Goal: Information Seeking & Learning: Learn about a topic

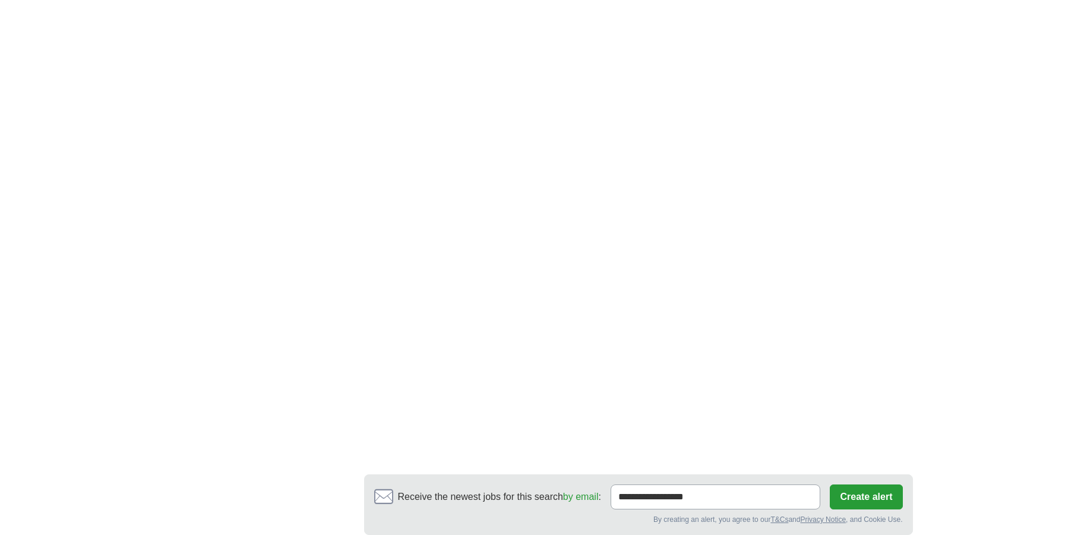
scroll to position [1782, 0]
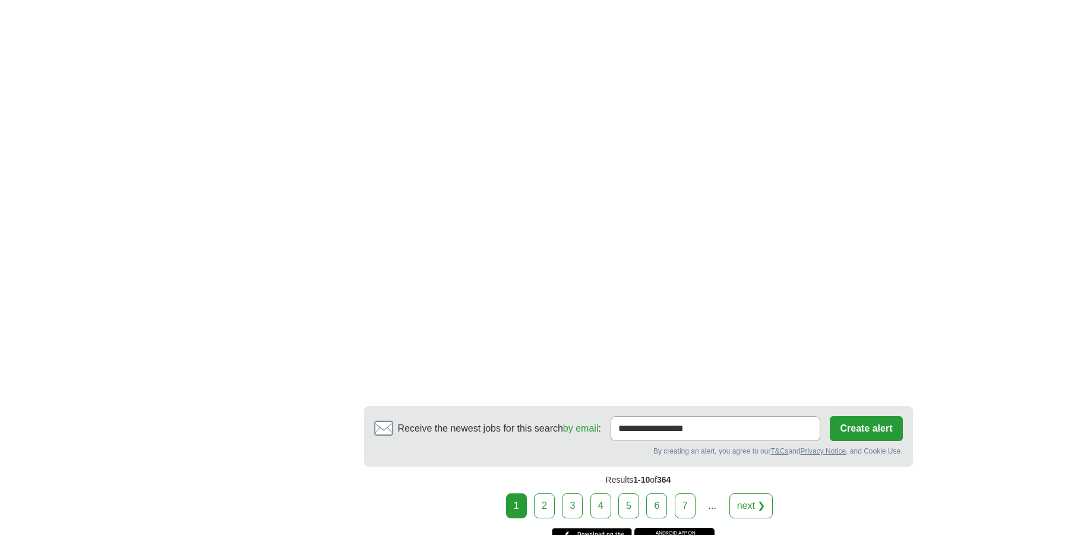
click at [537, 500] on link "2" at bounding box center [544, 505] width 21 height 25
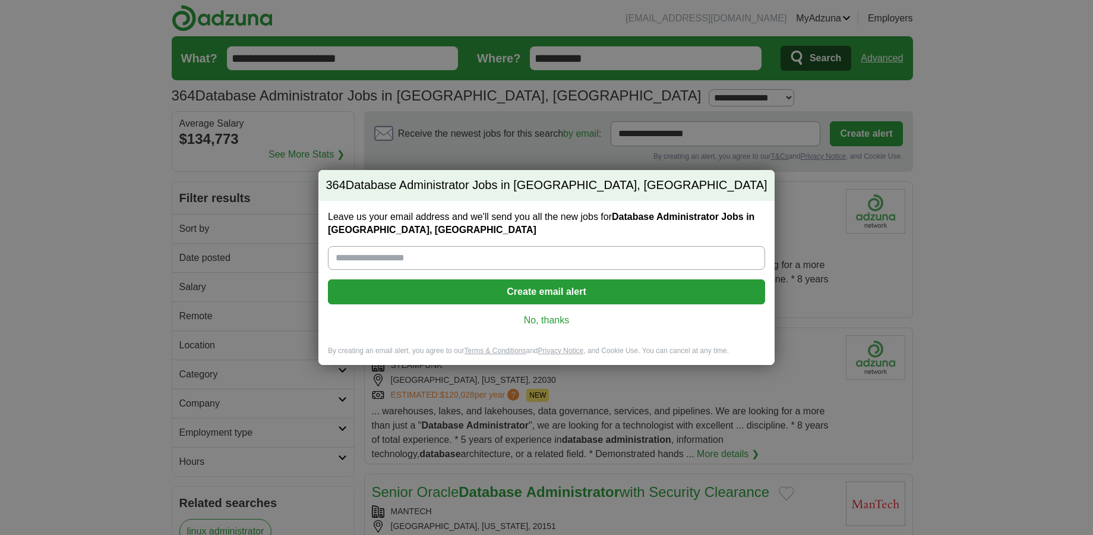
click at [547, 320] on link "No, thanks" at bounding box center [546, 320] width 418 height 13
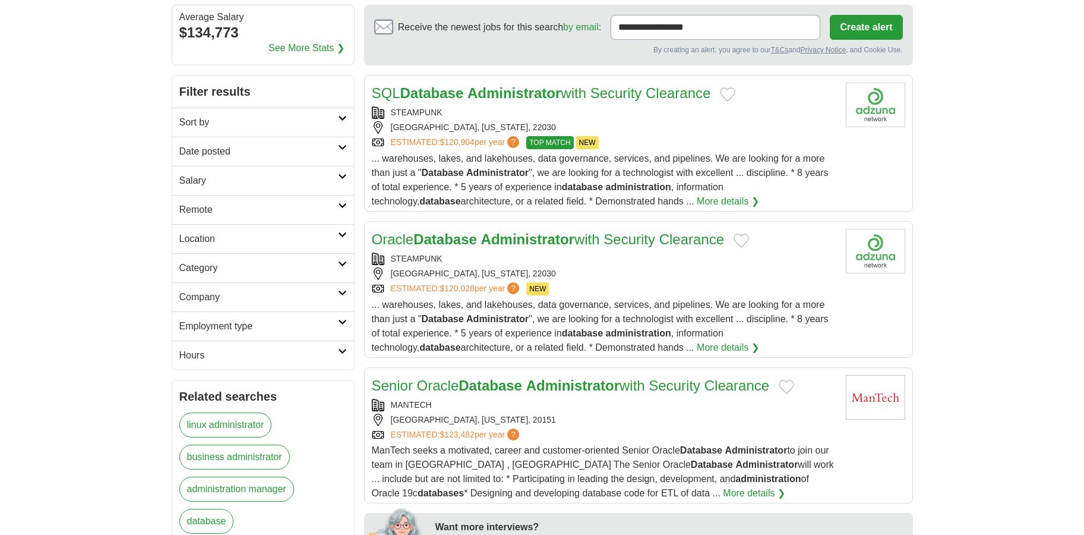
scroll to position [119, 0]
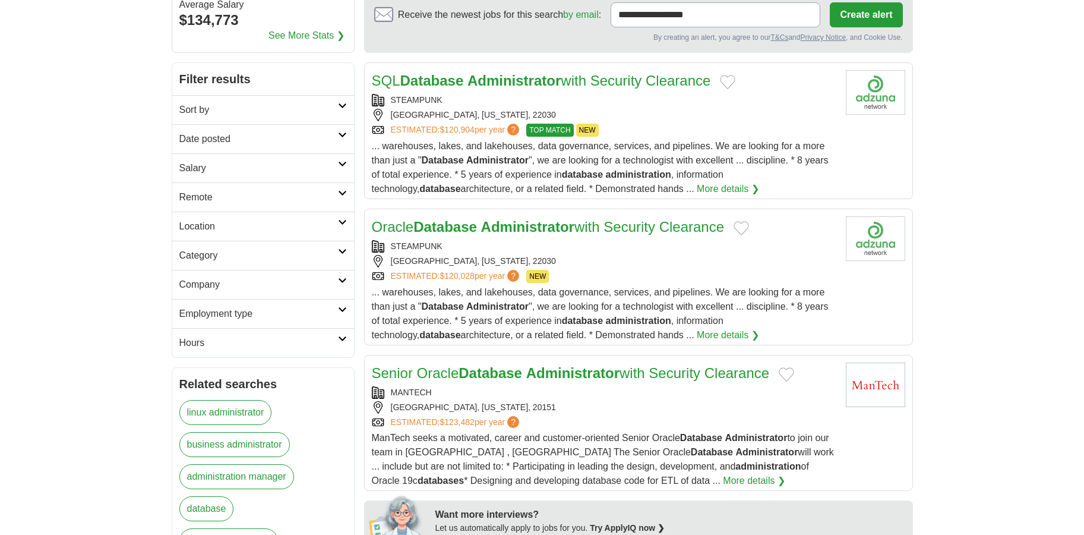
click at [627, 258] on div "[GEOGRAPHIC_DATA], [US_STATE], 22030" at bounding box center [604, 261] width 464 height 12
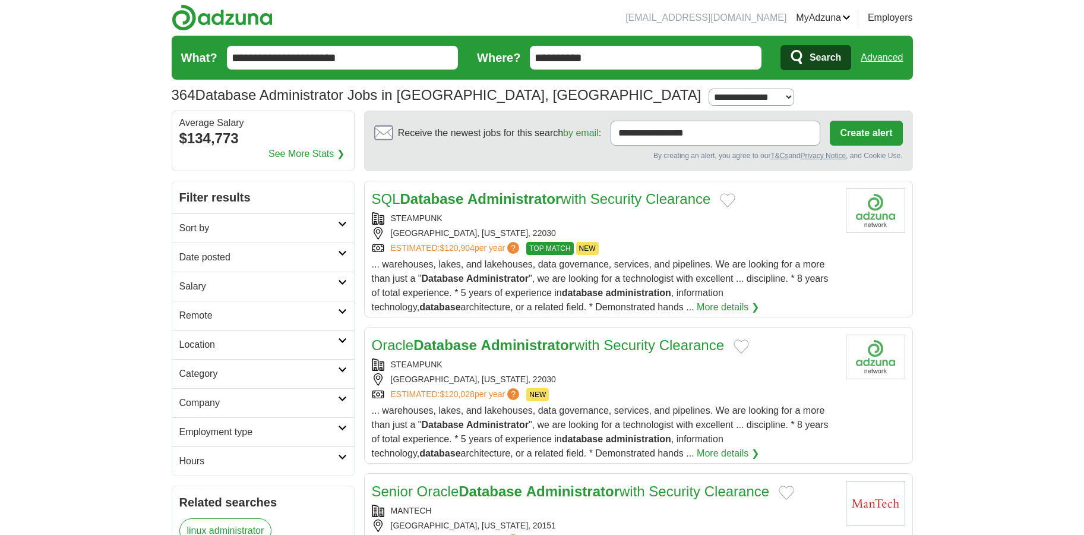
scroll to position [0, 0]
drag, startPoint x: 613, startPoint y: 62, endPoint x: 521, endPoint y: 60, distance: 91.5
click at [521, 60] on form "**********" at bounding box center [542, 58] width 741 height 44
click at [625, 53] on input "Where?" at bounding box center [646, 58] width 232 height 24
click at [620, 55] on input "Where?" at bounding box center [646, 58] width 232 height 24
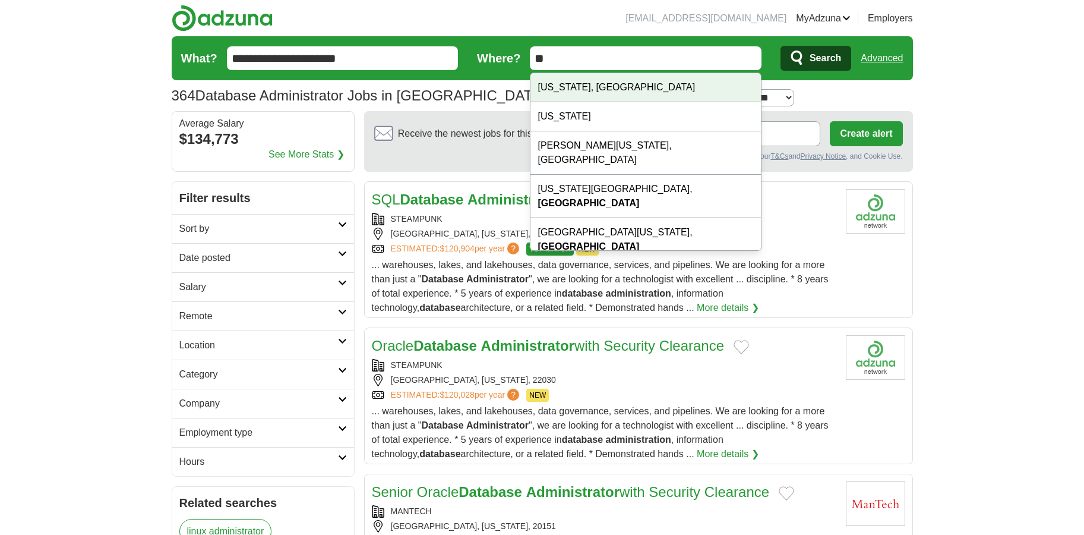
click at [597, 87] on div "[US_STATE], [GEOGRAPHIC_DATA]" at bounding box center [645, 87] width 230 height 29
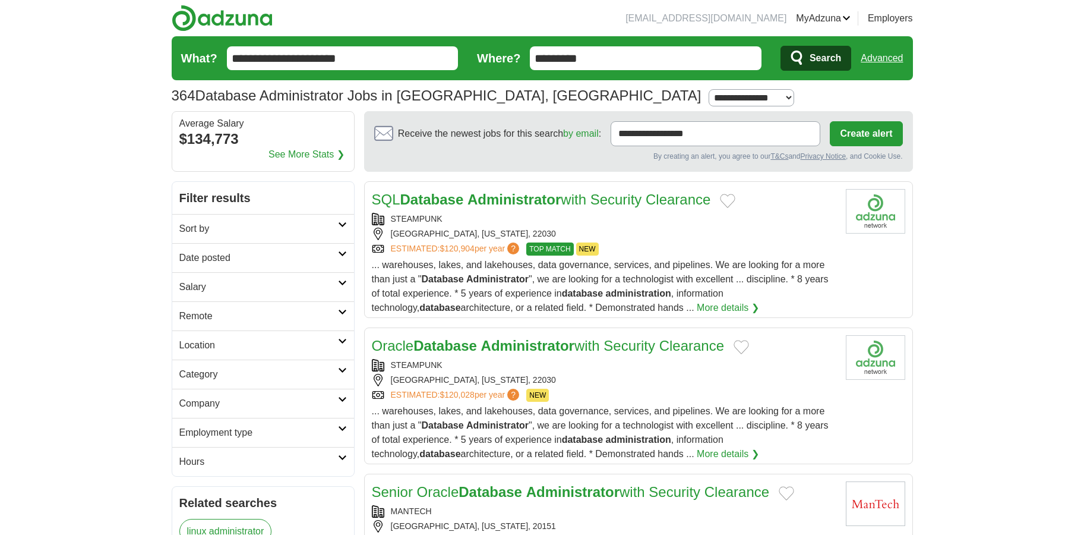
click at [615, 63] on input "*********" at bounding box center [646, 58] width 232 height 24
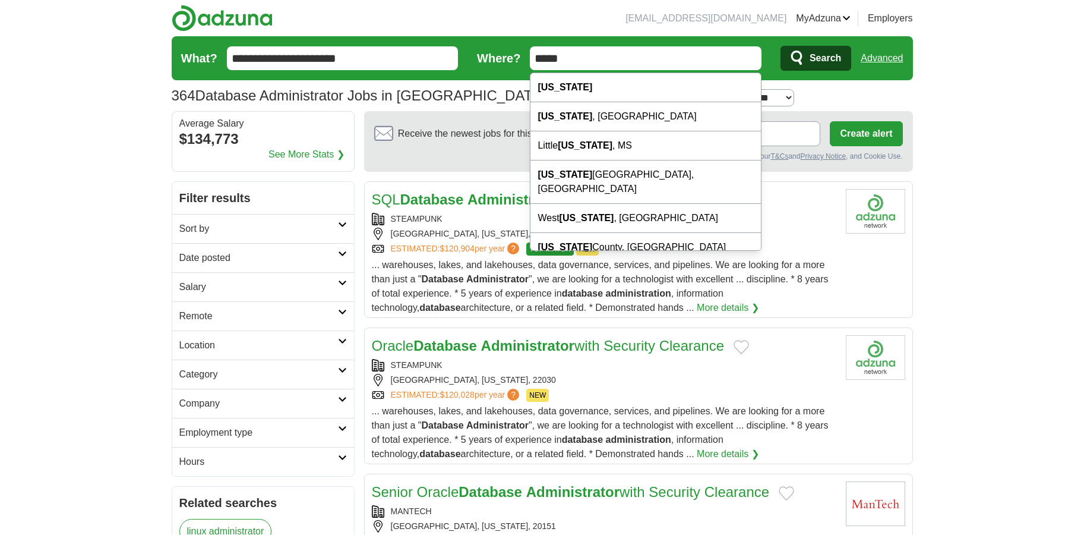
type input "*****"
click at [802, 57] on icon "submit" at bounding box center [798, 58] width 14 height 17
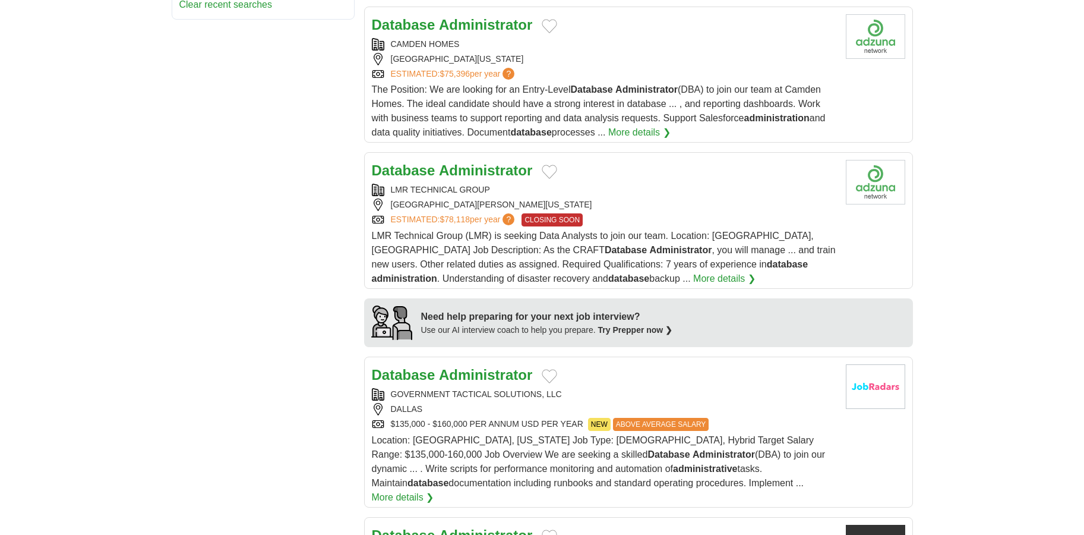
scroll to position [891, 0]
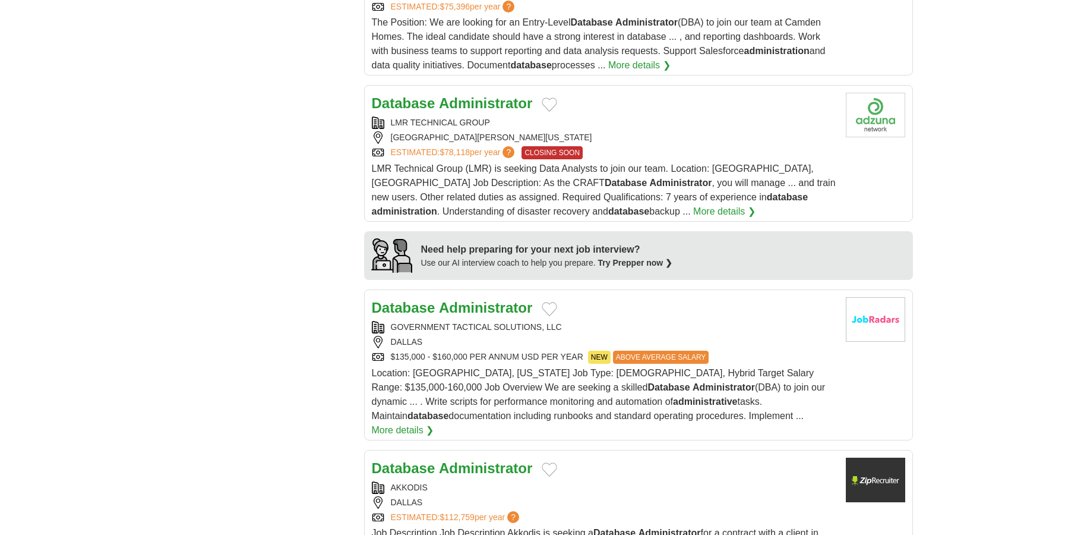
click at [651, 297] on div "Database Administrator GOVERNMENT TACTICAL SOLUTIONS, LLC [GEOGRAPHIC_DATA] $13…" at bounding box center [604, 367] width 464 height 140
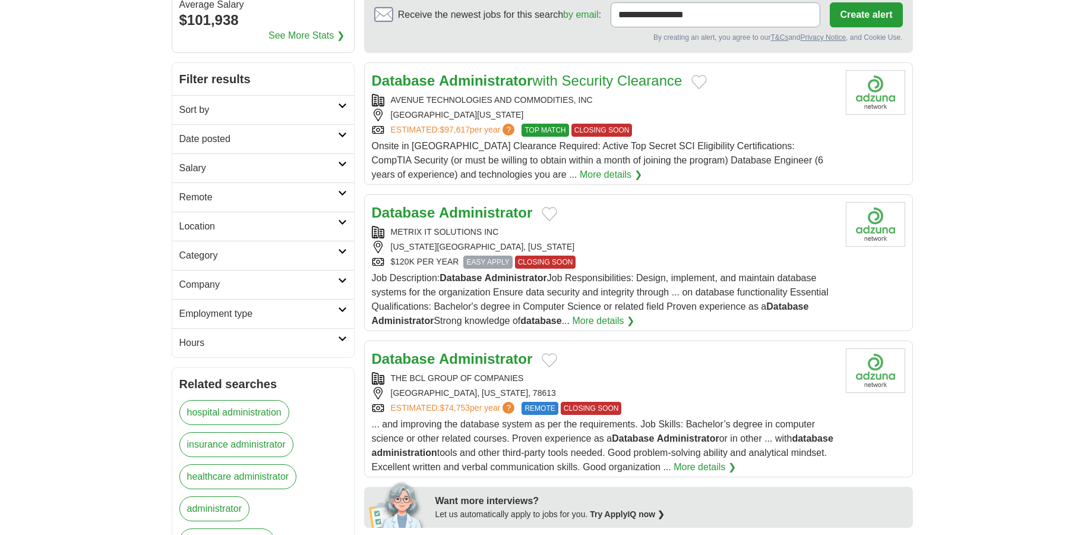
scroll to position [0, 0]
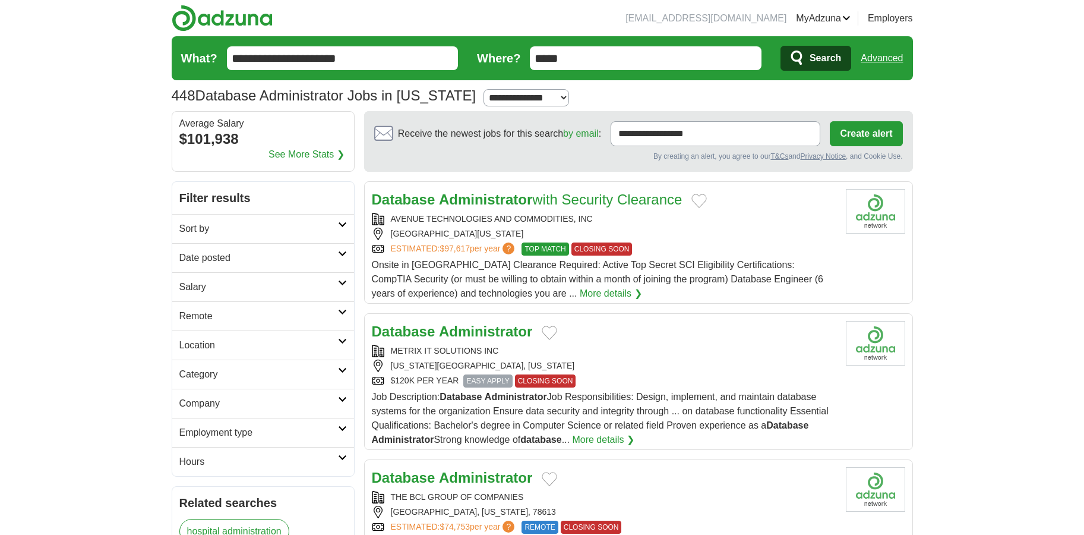
click at [625, 339] on div "Database Administrator" at bounding box center [604, 331] width 464 height 21
click at [691, 223] on div "AVENUE TECHNOLOGIES AND COMMODITIES, INC" at bounding box center [604, 219] width 464 height 12
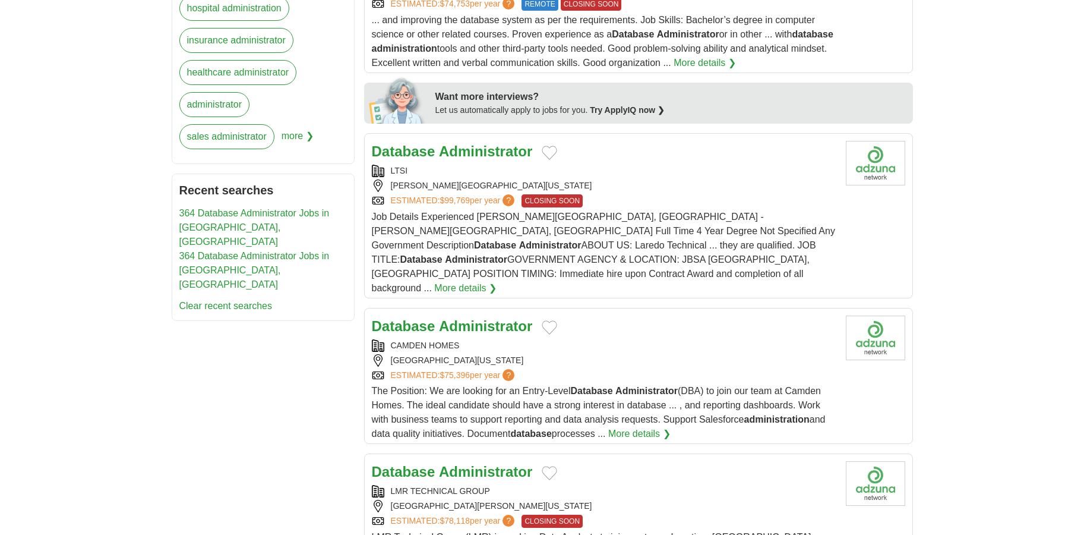
scroll to position [535, 0]
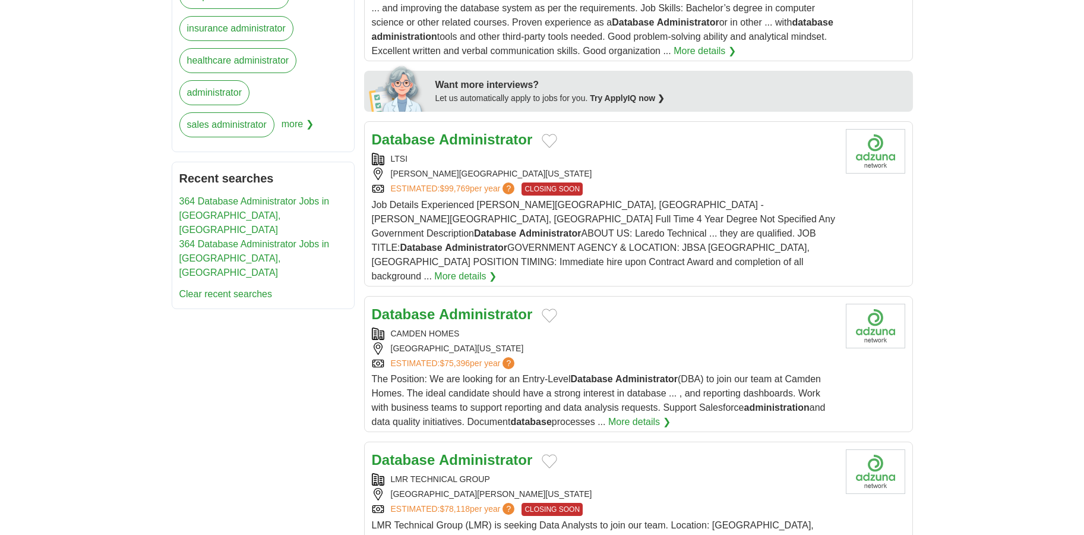
click at [655, 327] on div "CAMDEN HOMES" at bounding box center [604, 333] width 464 height 12
